Goal: Task Accomplishment & Management: Complete application form

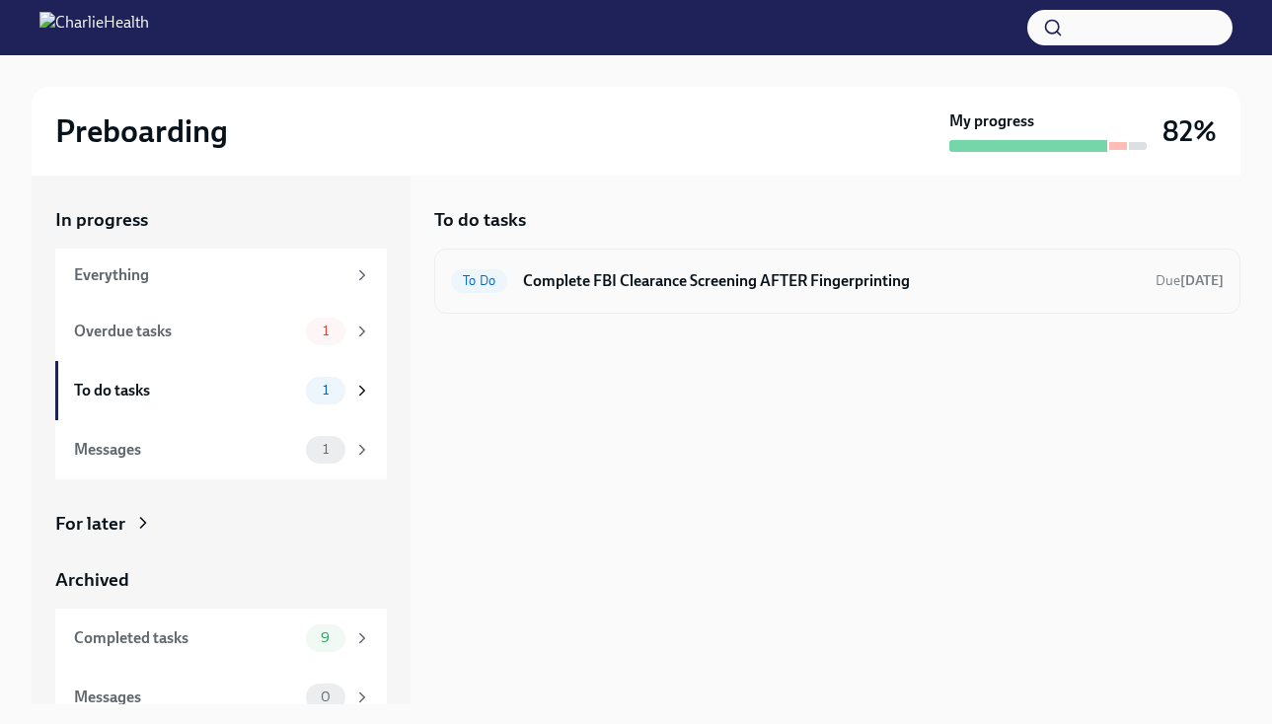
click at [614, 294] on div "To Do Complete FBI Clearance Screening AFTER Fingerprinting Due [DATE]" at bounding box center [837, 281] width 772 height 32
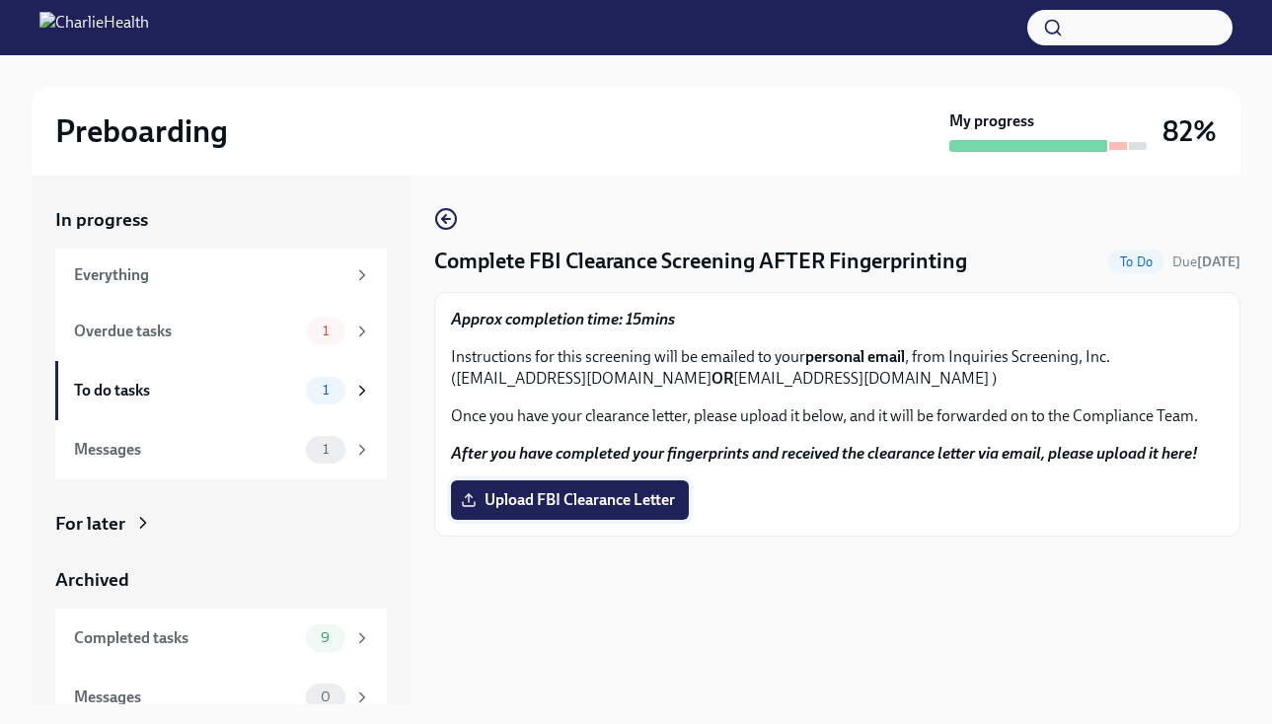
click at [530, 496] on span "Upload FBI Clearance Letter" at bounding box center [570, 500] width 210 height 20
click at [0, 0] on input "Upload FBI Clearance Letter" at bounding box center [0, 0] width 0 height 0
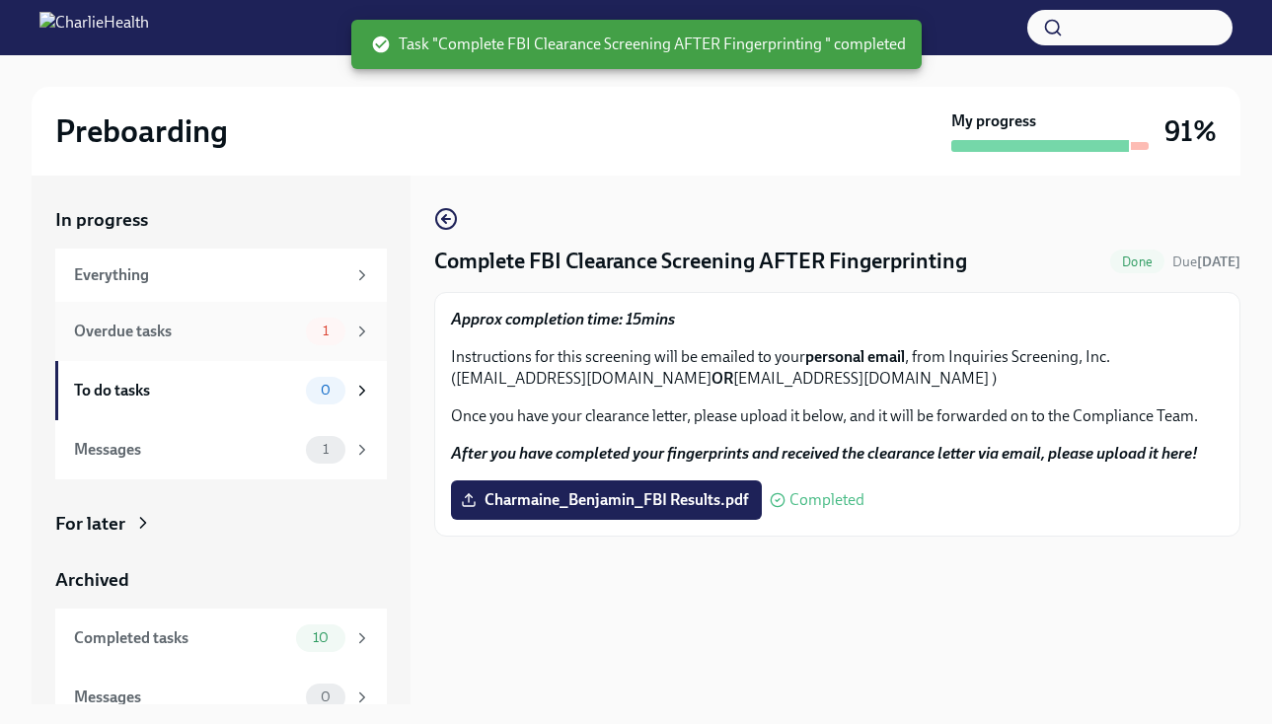
click at [303, 350] on div "Overdue tasks 1" at bounding box center [220, 331] width 331 height 59
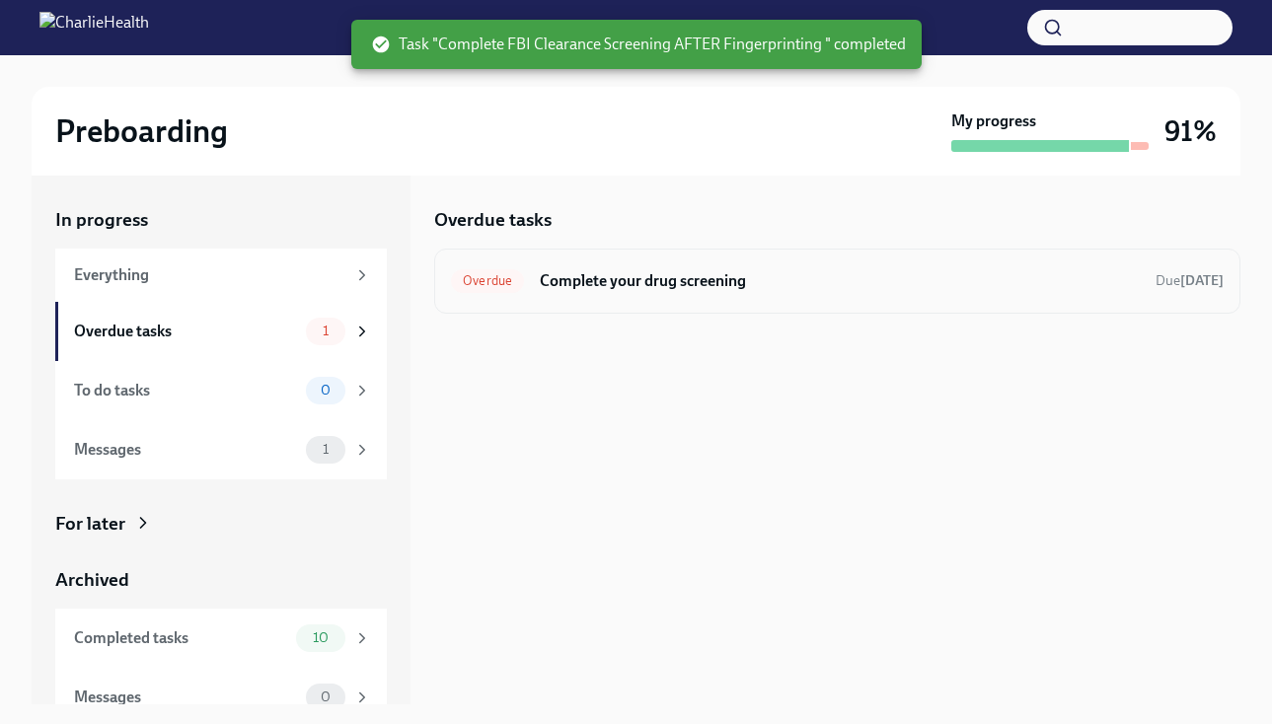
click at [591, 282] on h6 "Complete your drug screening" at bounding box center [840, 281] width 600 height 22
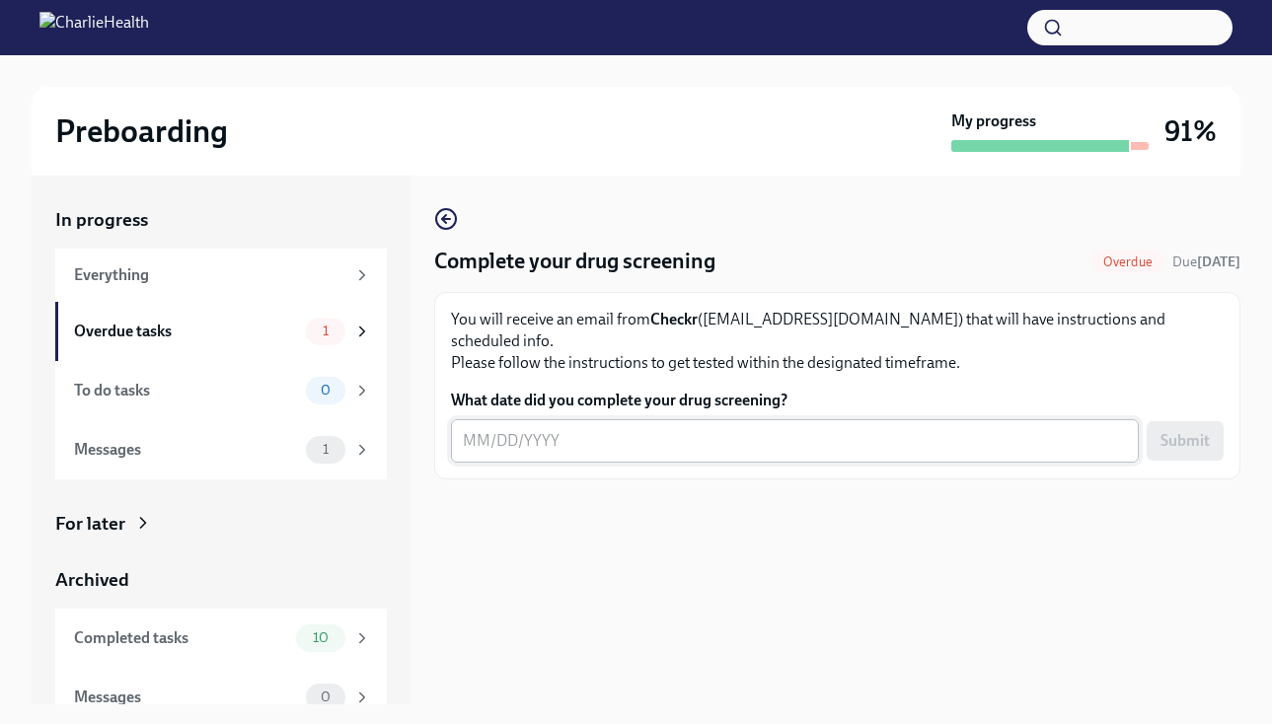
click at [623, 429] on textarea "What date did you complete your drug screening?" at bounding box center [795, 441] width 664 height 24
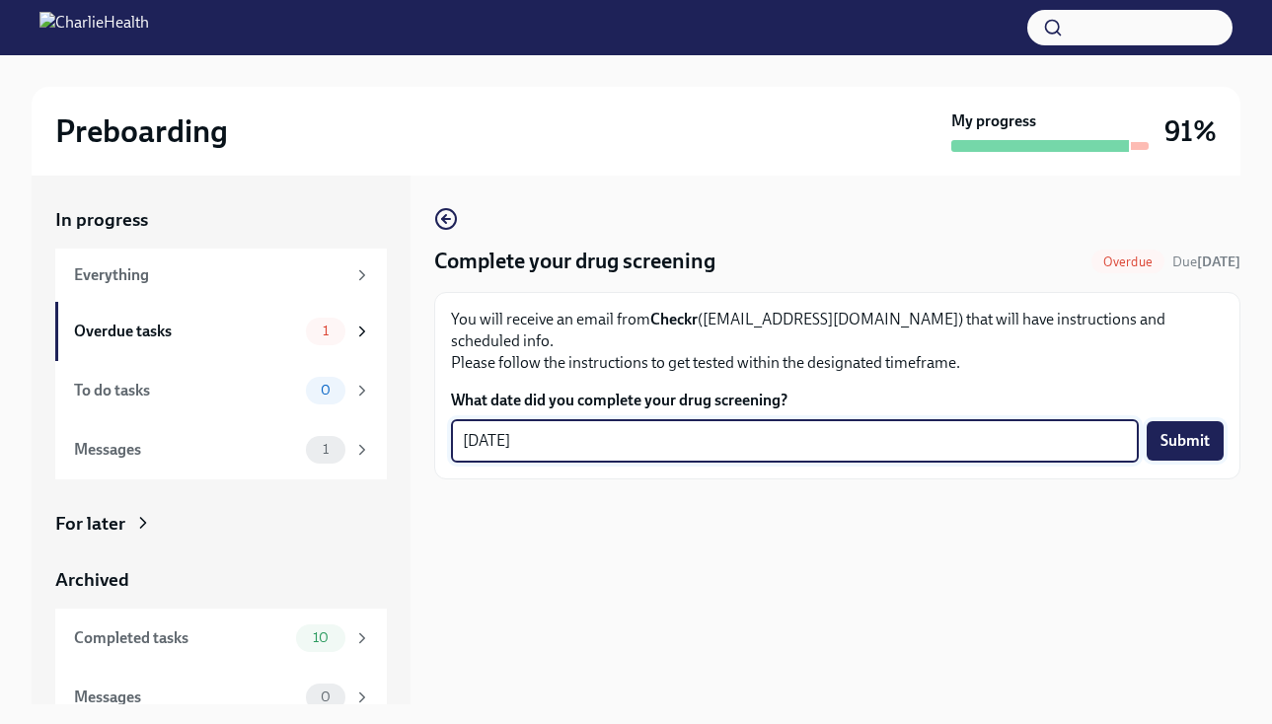
type textarea "[DATE]"
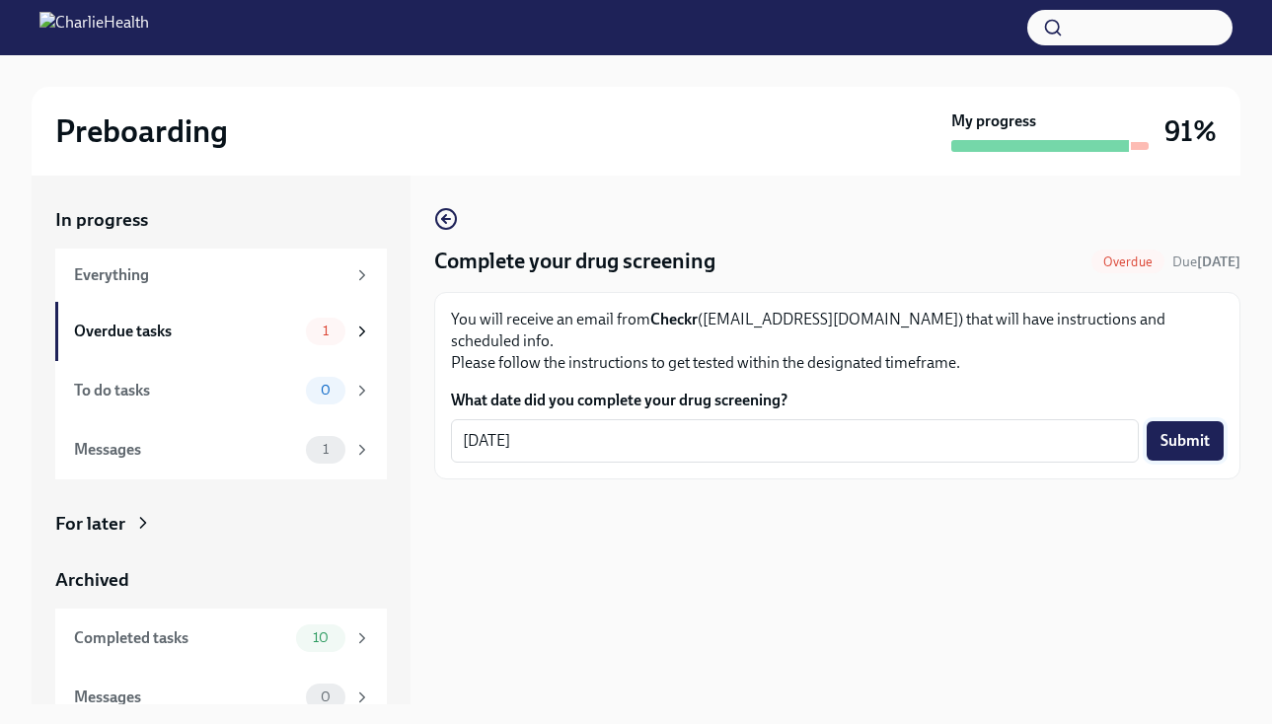
click at [1197, 431] on span "Submit" at bounding box center [1184, 441] width 49 height 20
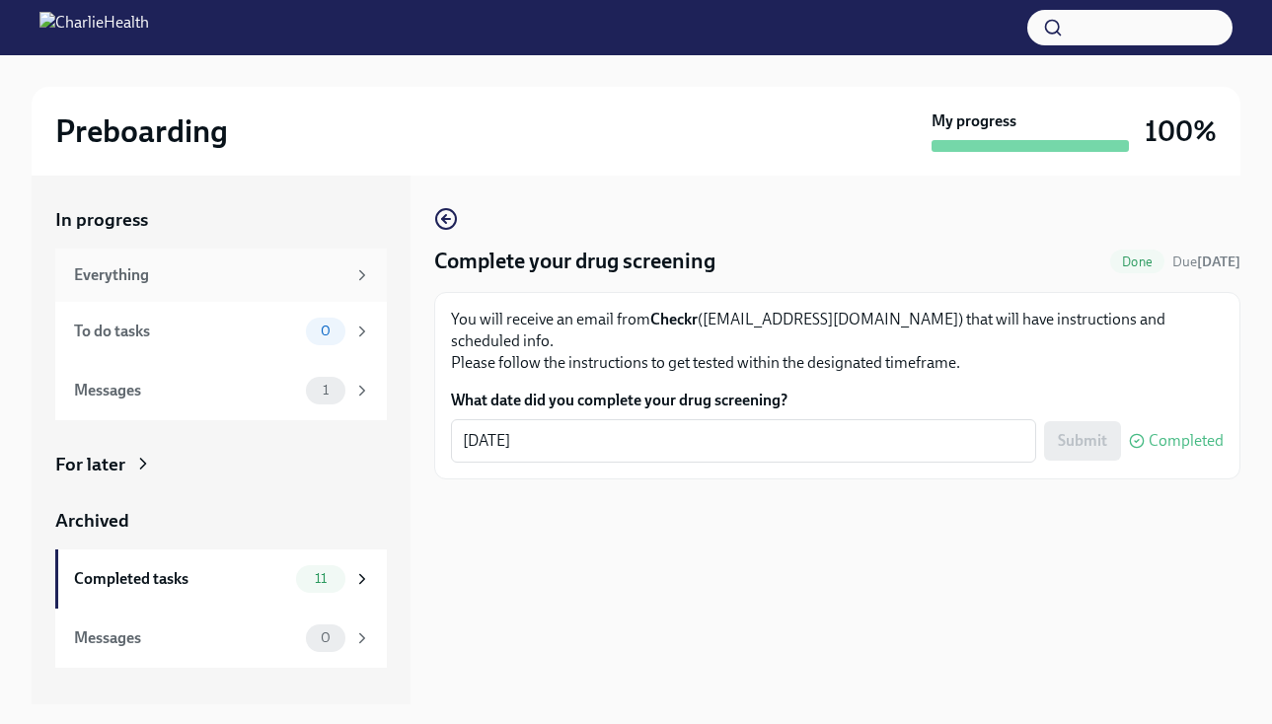
click at [268, 280] on div "Everything" at bounding box center [209, 275] width 271 height 22
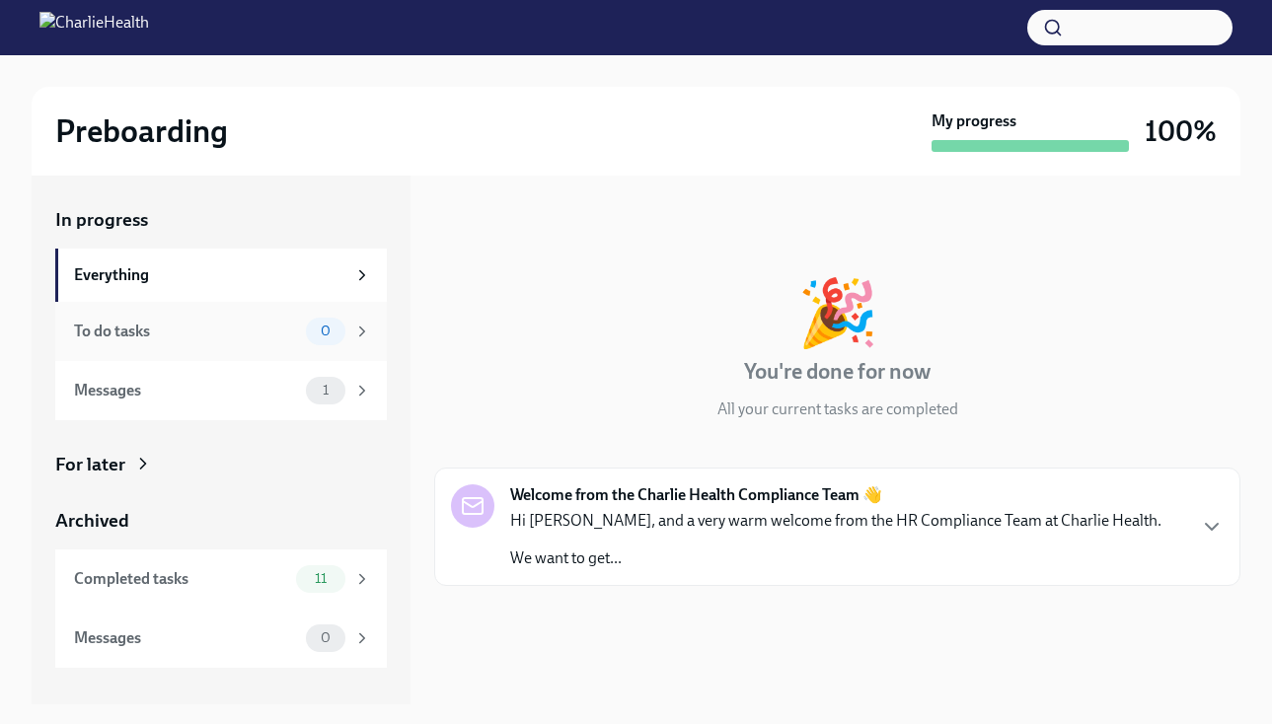
click at [213, 340] on div "To do tasks" at bounding box center [186, 332] width 224 height 22
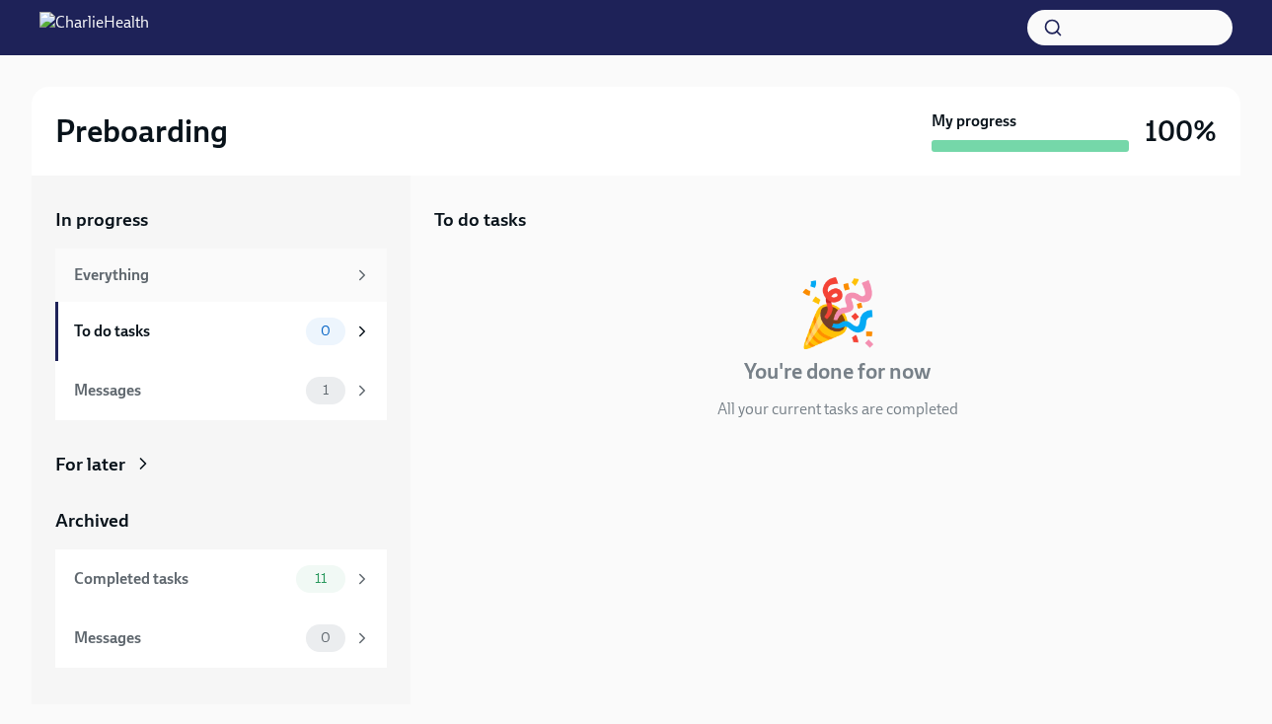
click at [225, 268] on div "Everything" at bounding box center [209, 275] width 271 height 22
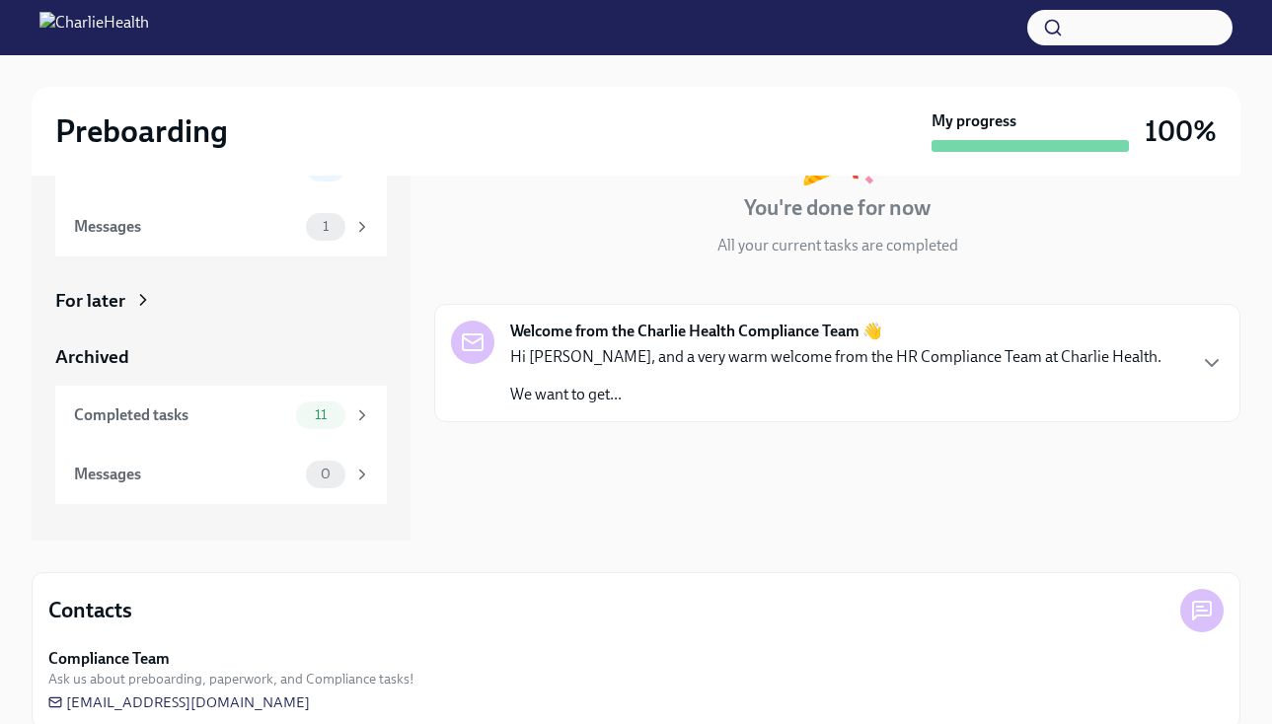
scroll to position [192, 0]
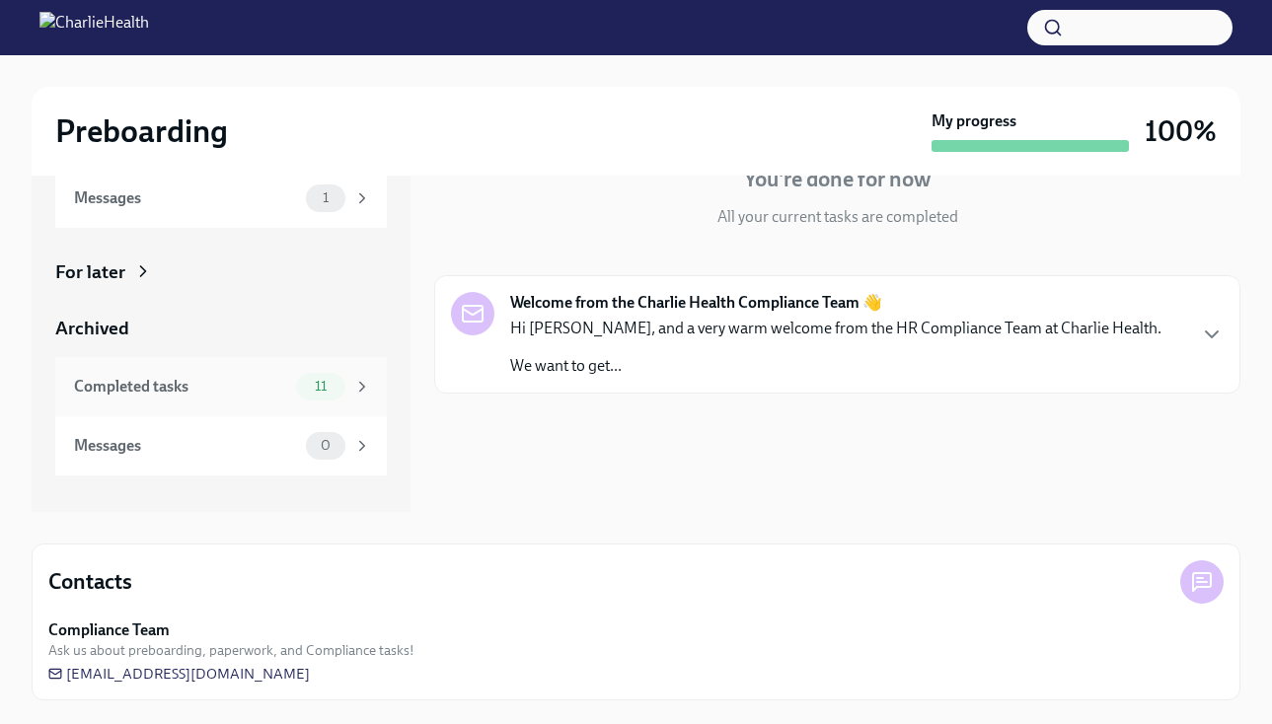
click at [314, 389] on span "11" at bounding box center [321, 386] width 36 height 15
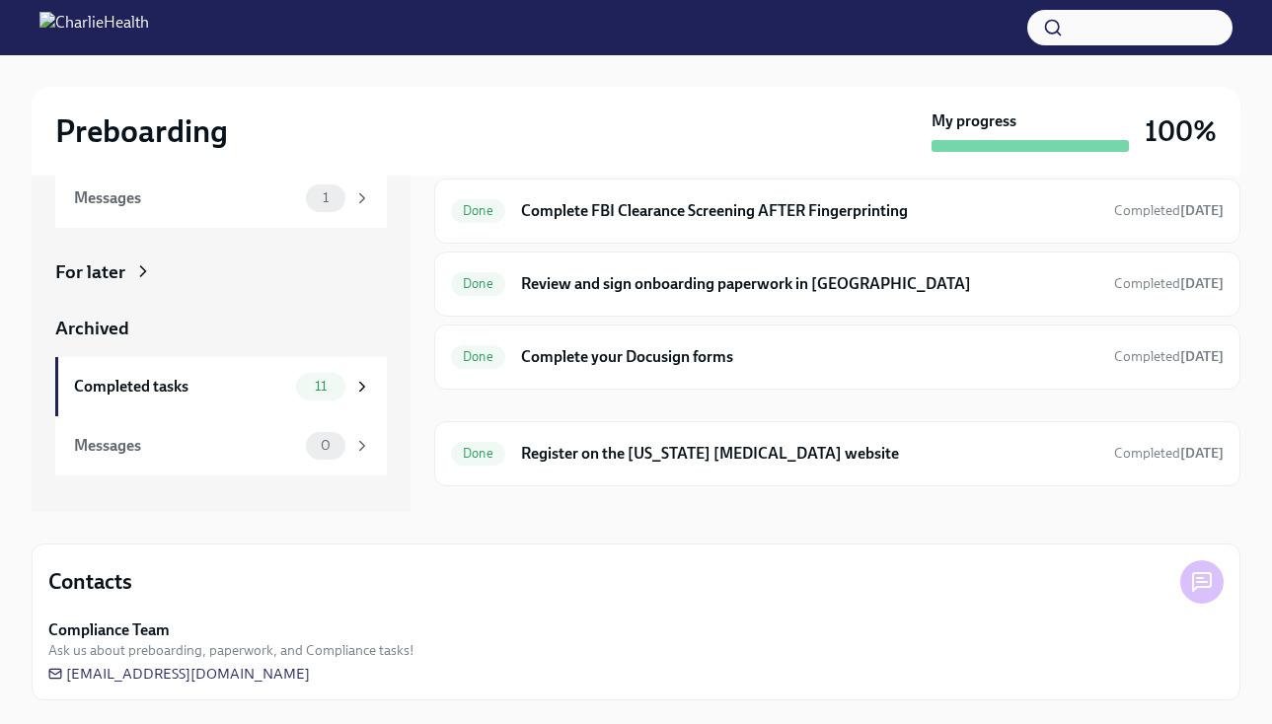
scroll to position [386, 0]
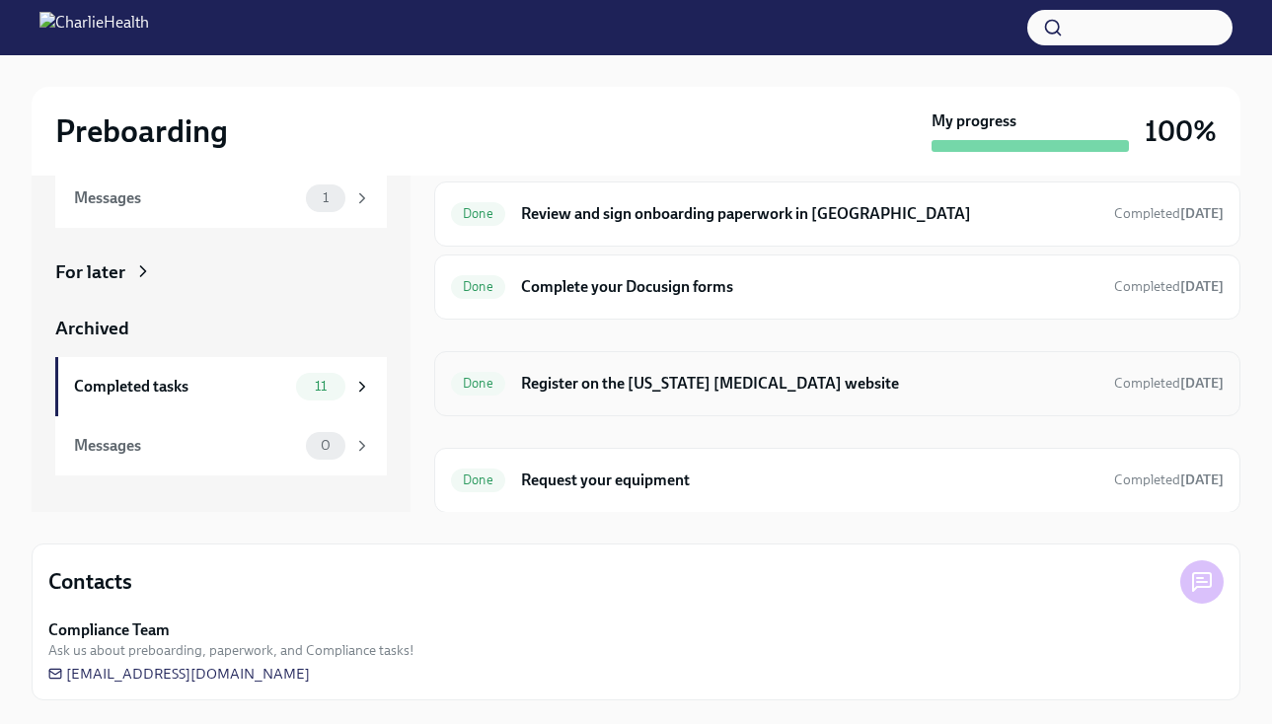
click at [644, 387] on h6 "Register on the [US_STATE] [MEDICAL_DATA] website" at bounding box center [809, 384] width 577 height 22
